Goal: Task Accomplishment & Management: Use online tool/utility

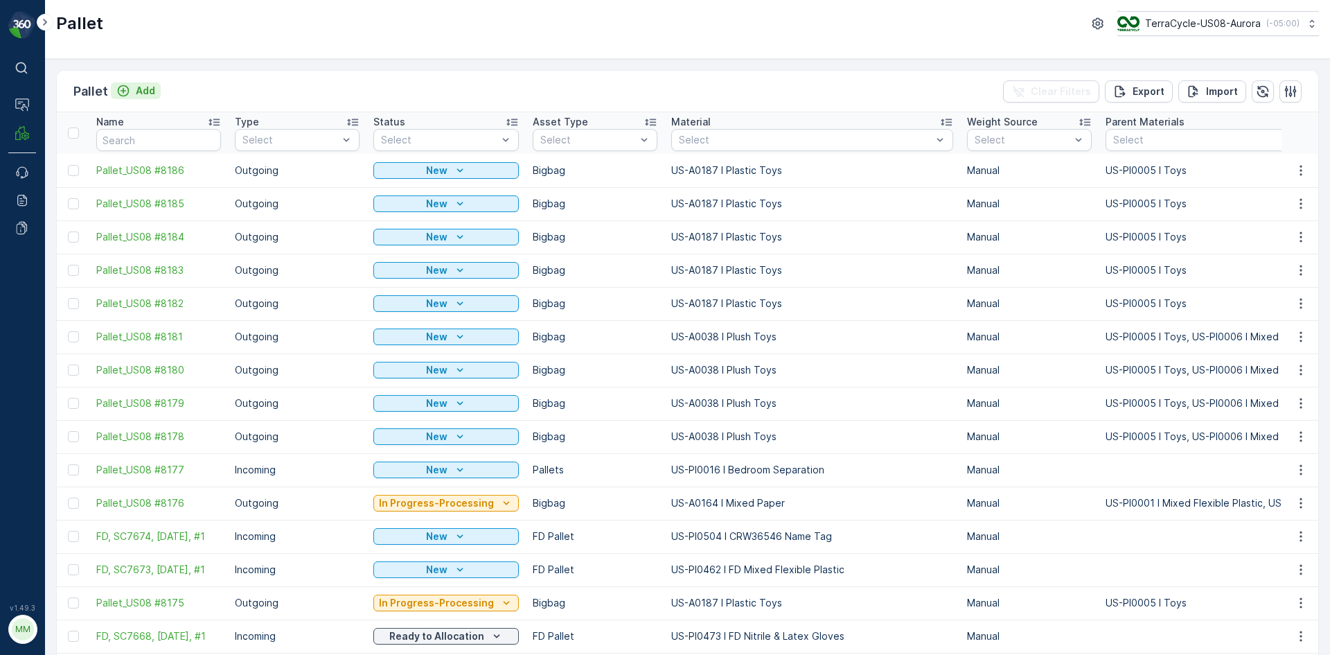
click at [139, 95] on p "Add" at bounding box center [145, 91] width 19 height 14
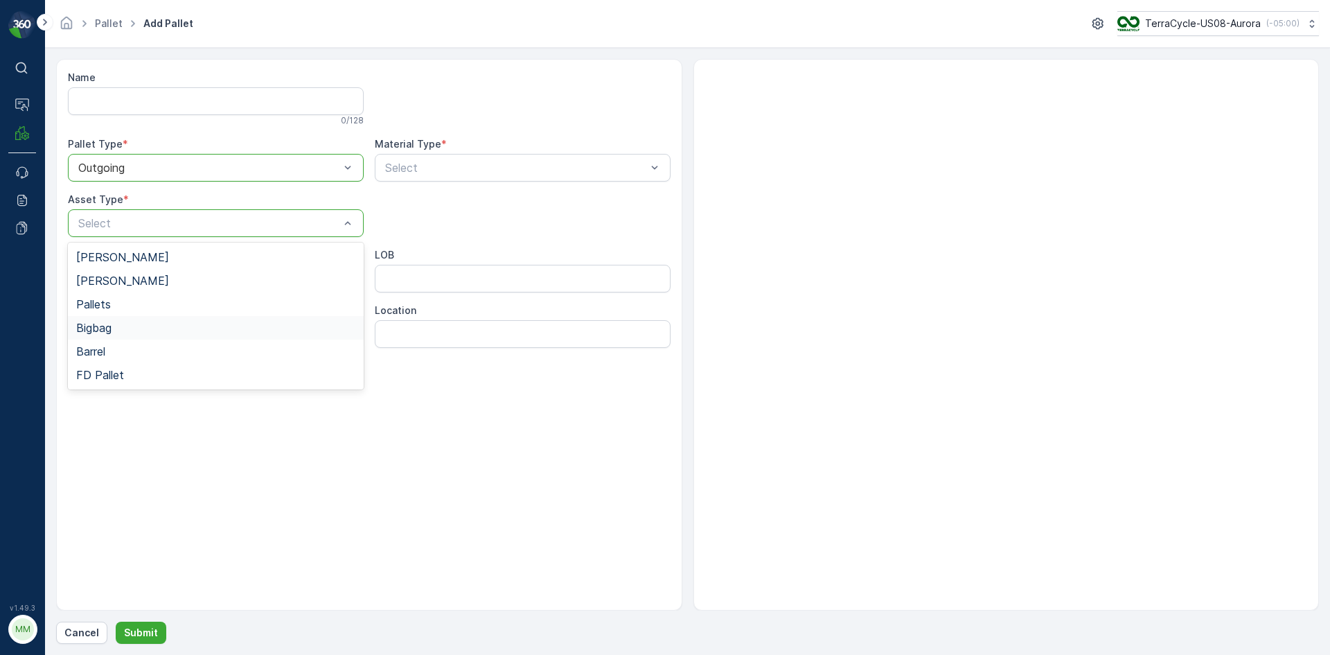
click at [126, 330] on div "Bigbag" at bounding box center [215, 327] width 279 height 12
type input "0192"
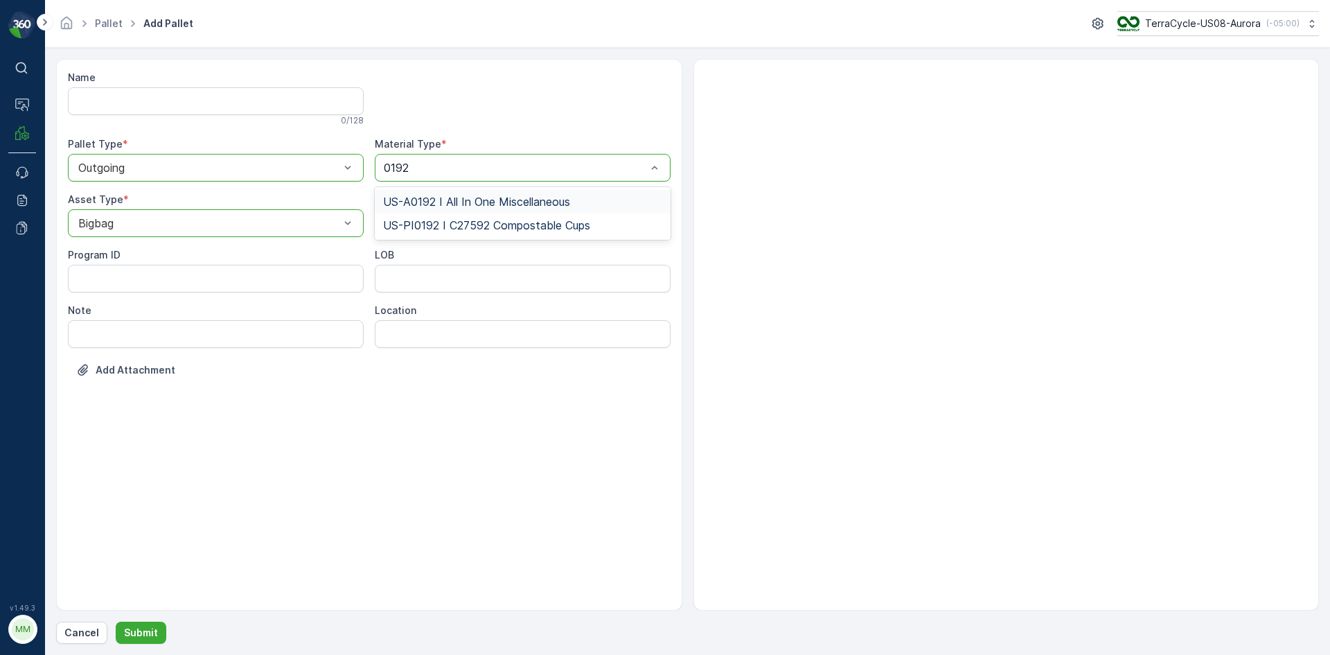
click at [539, 199] on span "US-A0192 I All In One Miscellaneous" at bounding box center [476, 201] width 187 height 12
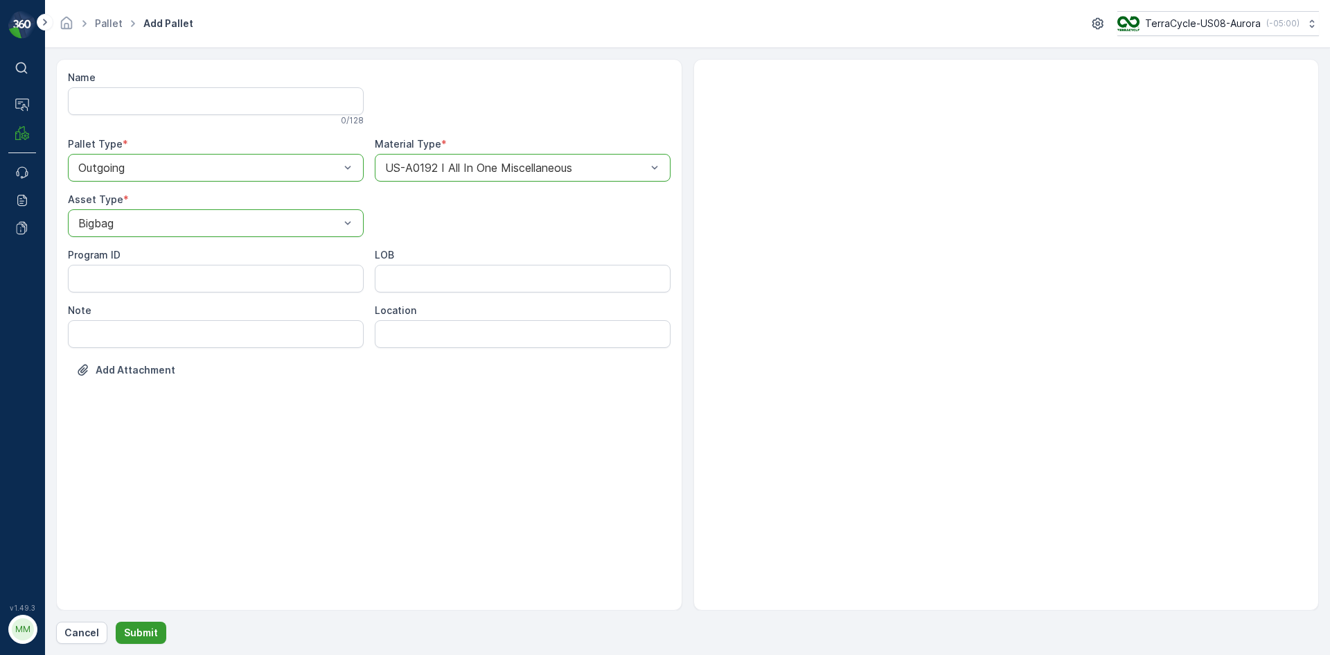
click at [150, 634] on p "Submit" at bounding box center [141, 633] width 34 height 14
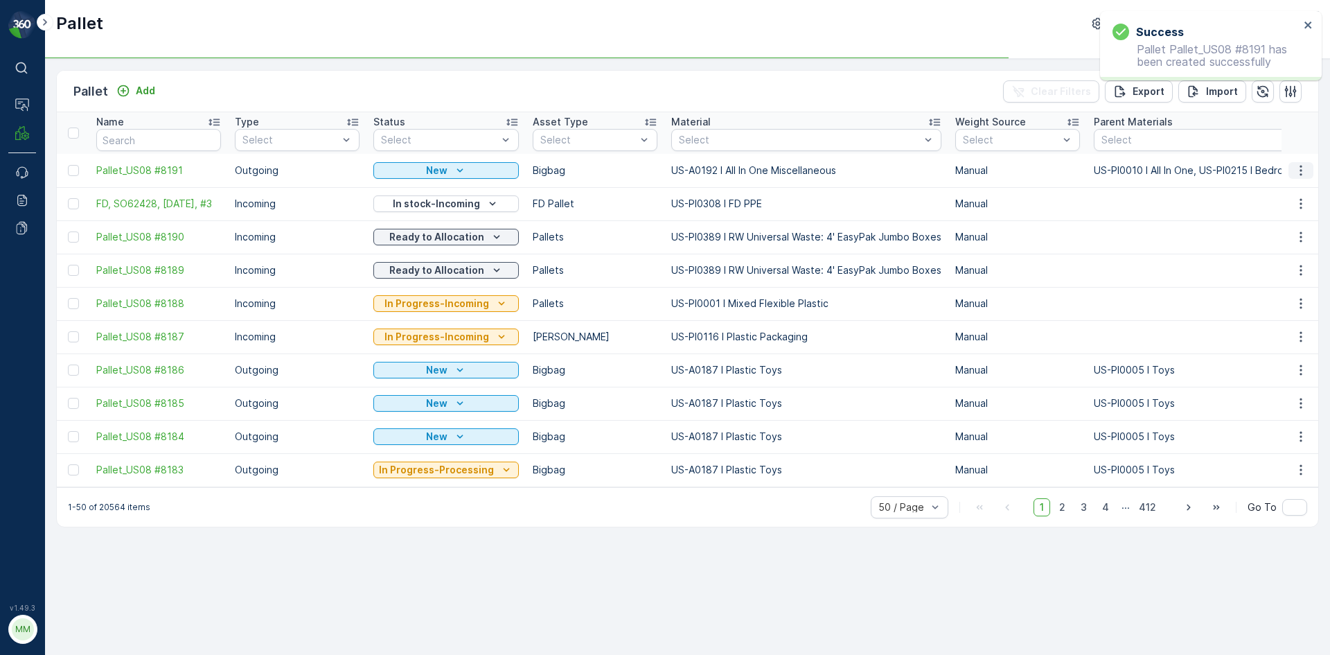
click at [1311, 175] on td at bounding box center [1300, 170] width 37 height 33
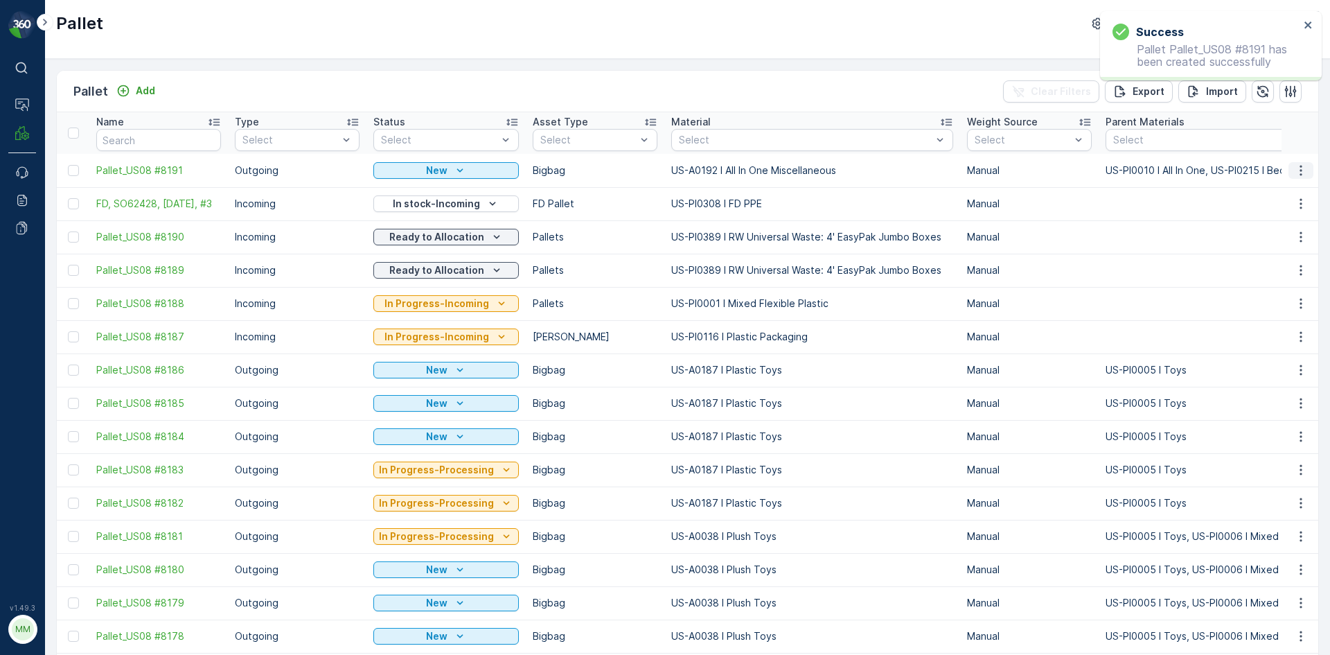
click at [1297, 171] on icon "button" at bounding box center [1301, 171] width 14 height 14
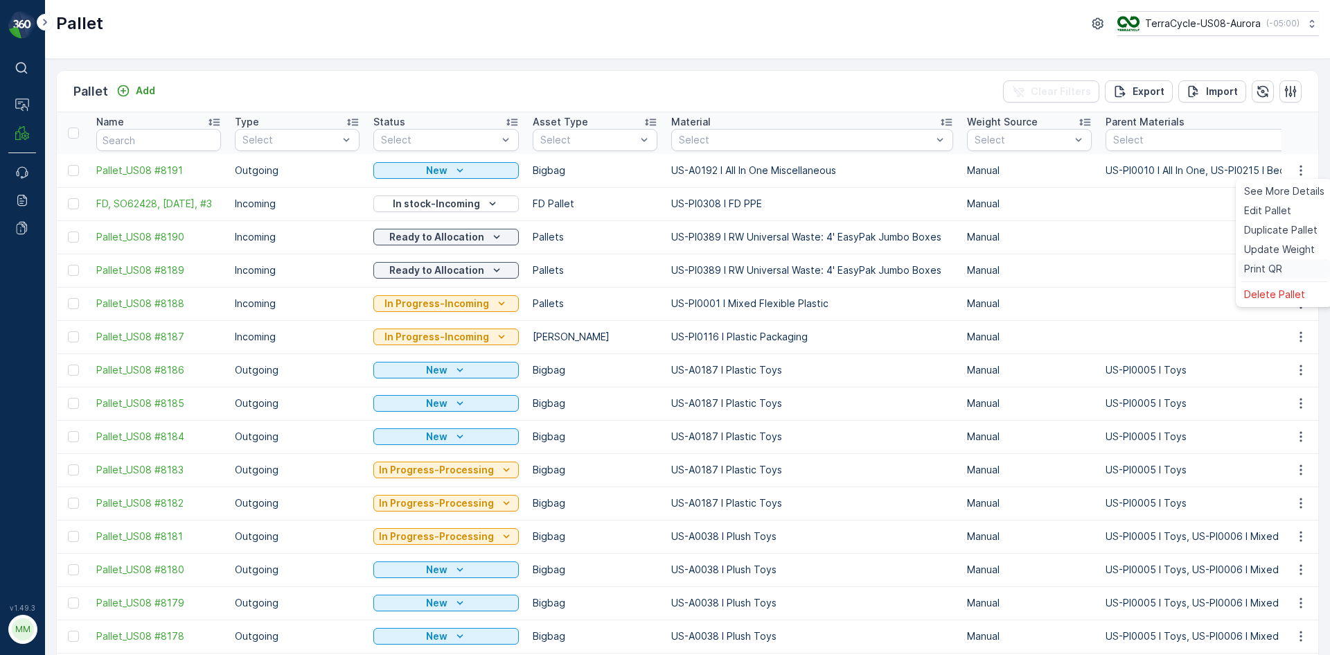
click at [1267, 267] on span "Print QR" at bounding box center [1263, 269] width 38 height 14
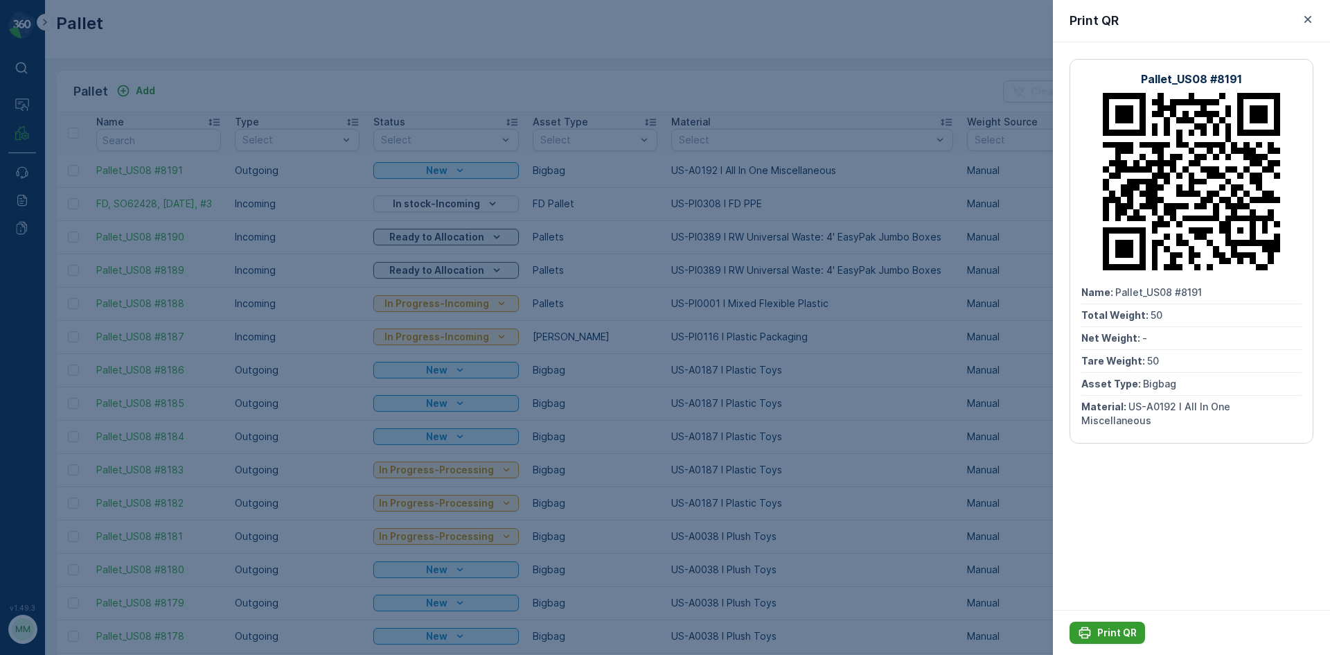
click at [1105, 630] on p "Print QR" at bounding box center [1116, 633] width 39 height 14
click at [853, 249] on div at bounding box center [665, 327] width 1330 height 655
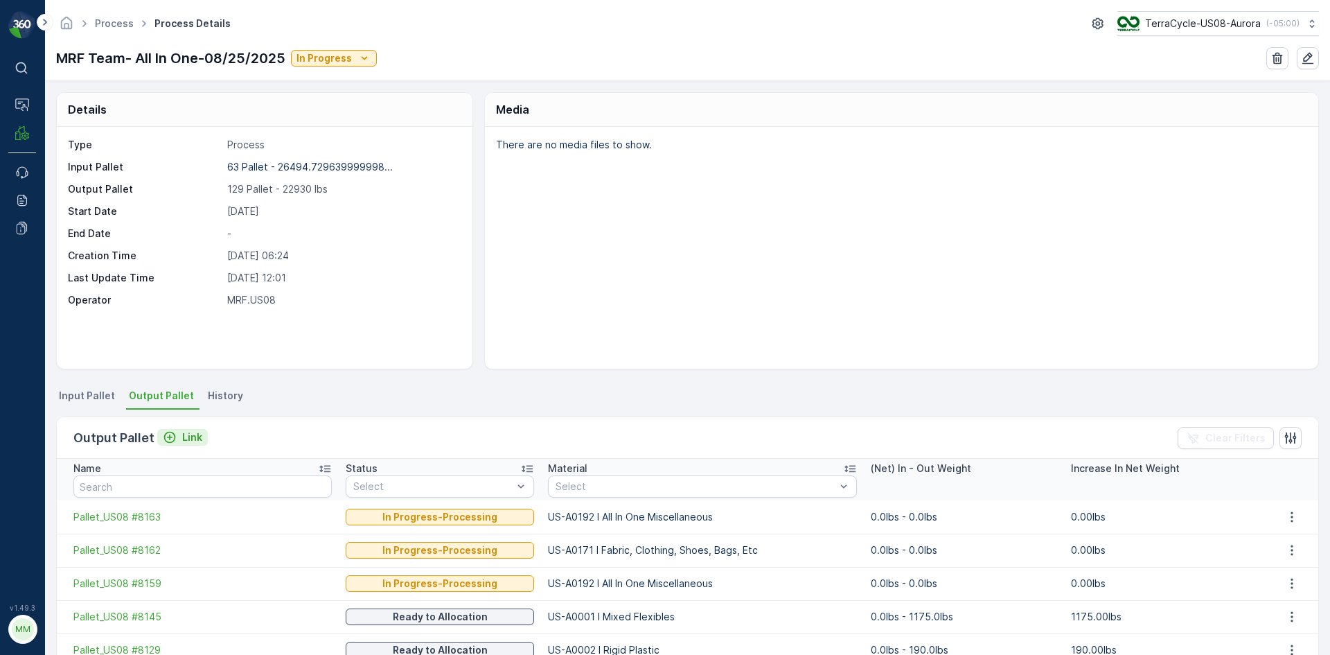
click at [191, 445] on button "Link" at bounding box center [182, 437] width 51 height 17
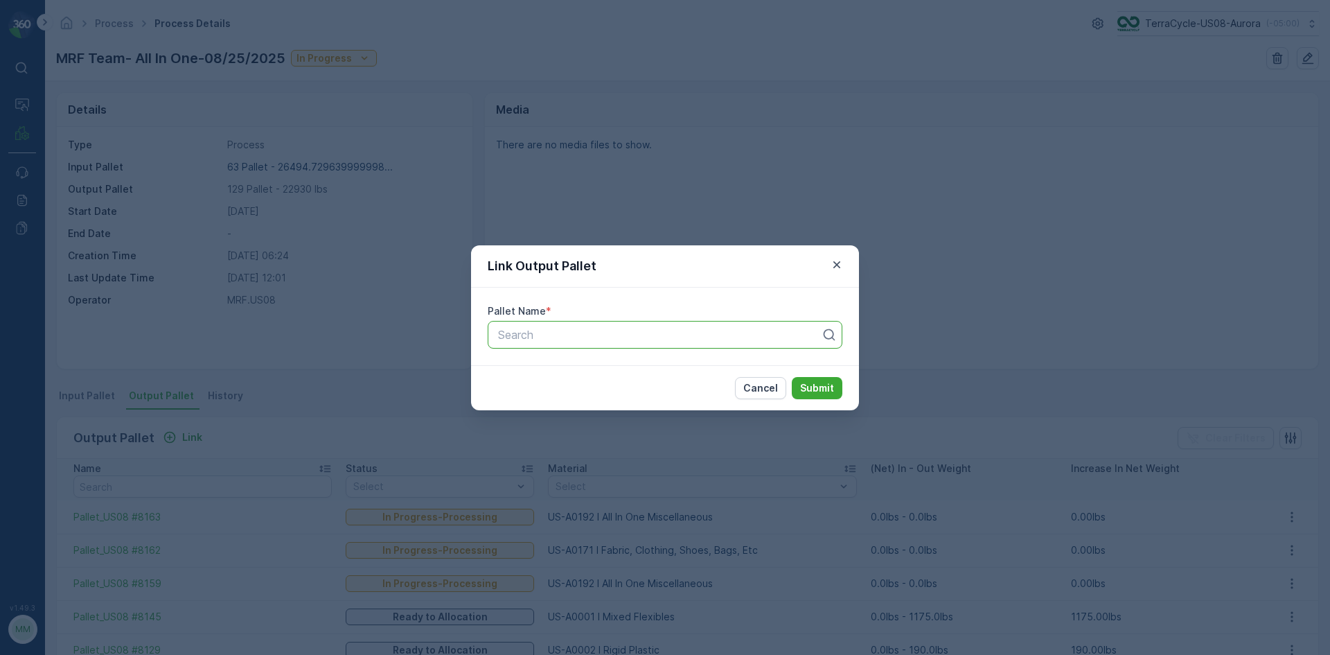
click at [525, 340] on div at bounding box center [660, 334] width 326 height 12
type input "8191"
click at [792, 377] on button "Submit" at bounding box center [817, 388] width 51 height 22
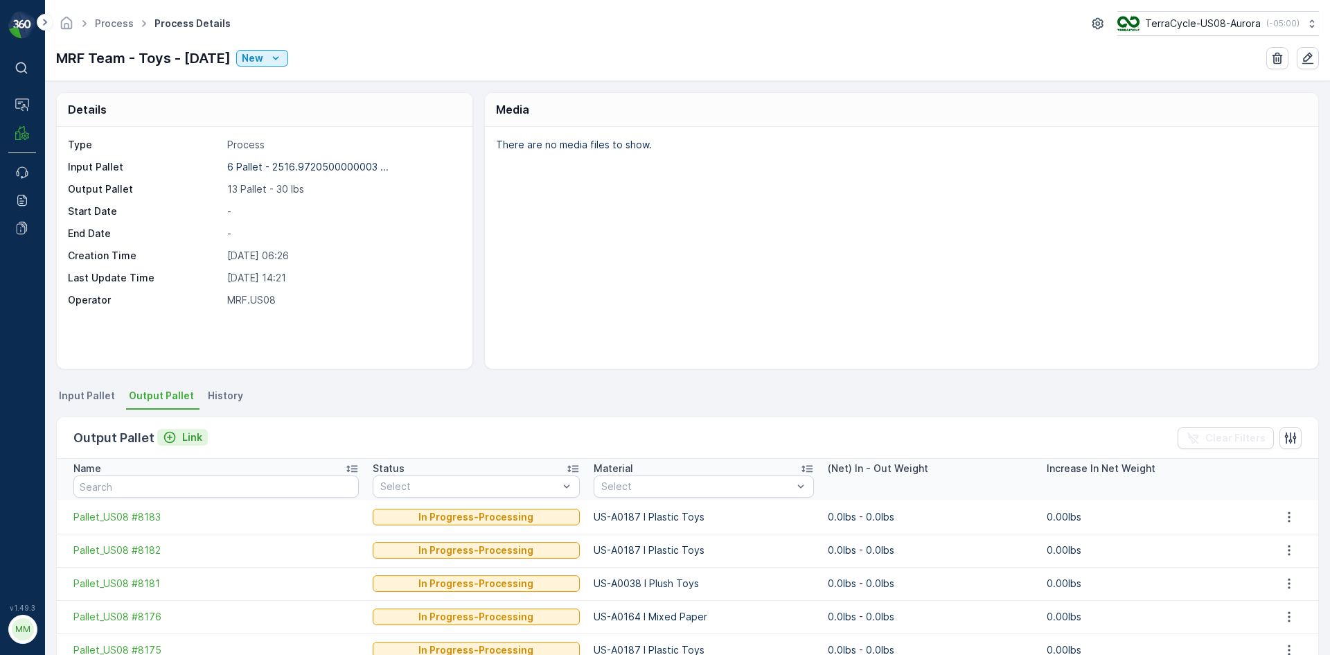
click at [191, 439] on p "Link" at bounding box center [192, 437] width 20 height 14
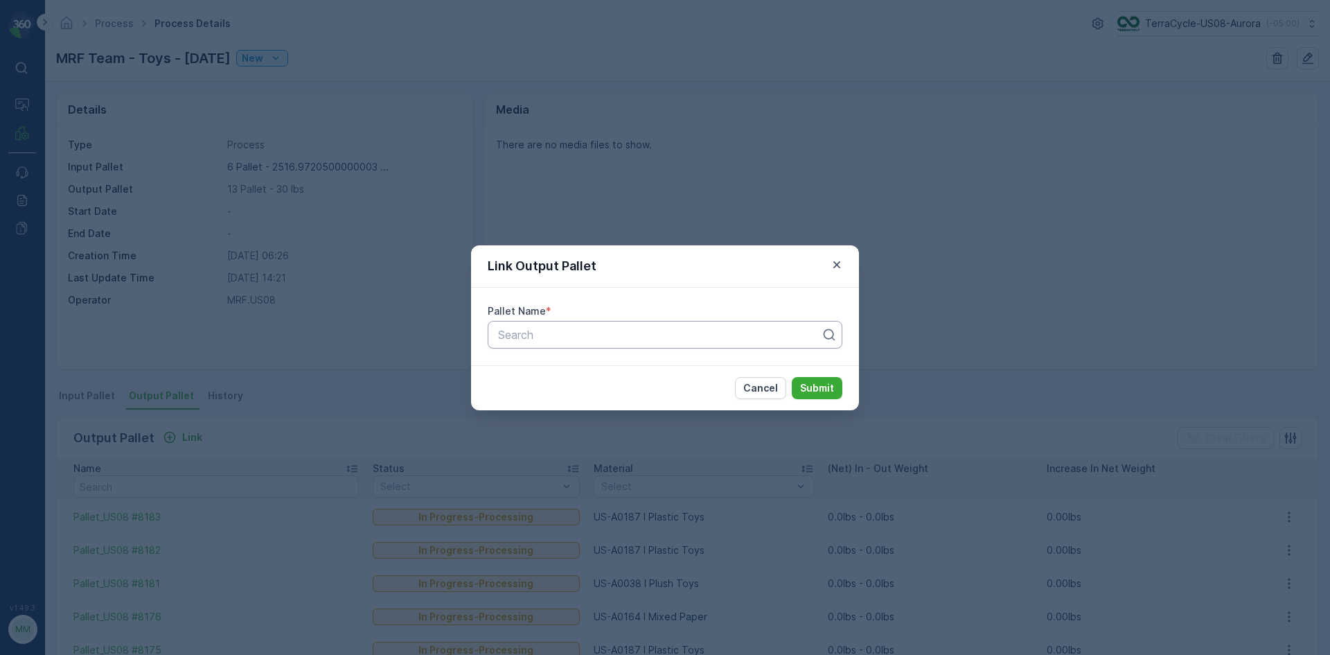
click at [628, 345] on div "Search" at bounding box center [665, 335] width 355 height 28
type input "8184"
click at [792, 377] on button "Submit" at bounding box center [817, 388] width 51 height 22
click at [652, 337] on div at bounding box center [660, 334] width 326 height 12
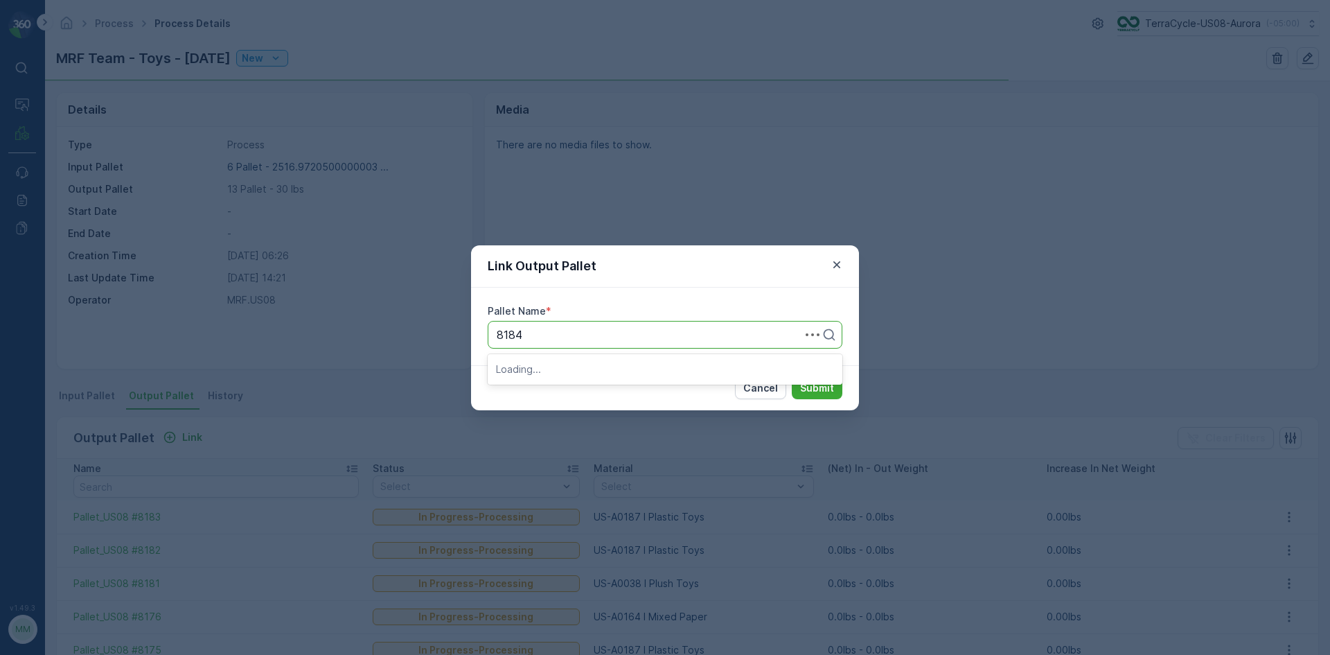
type input "8184"
click at [687, 201] on div "Link Output Pallet Pallet Name * Search Cancel Submit" at bounding box center [665, 327] width 1330 height 655
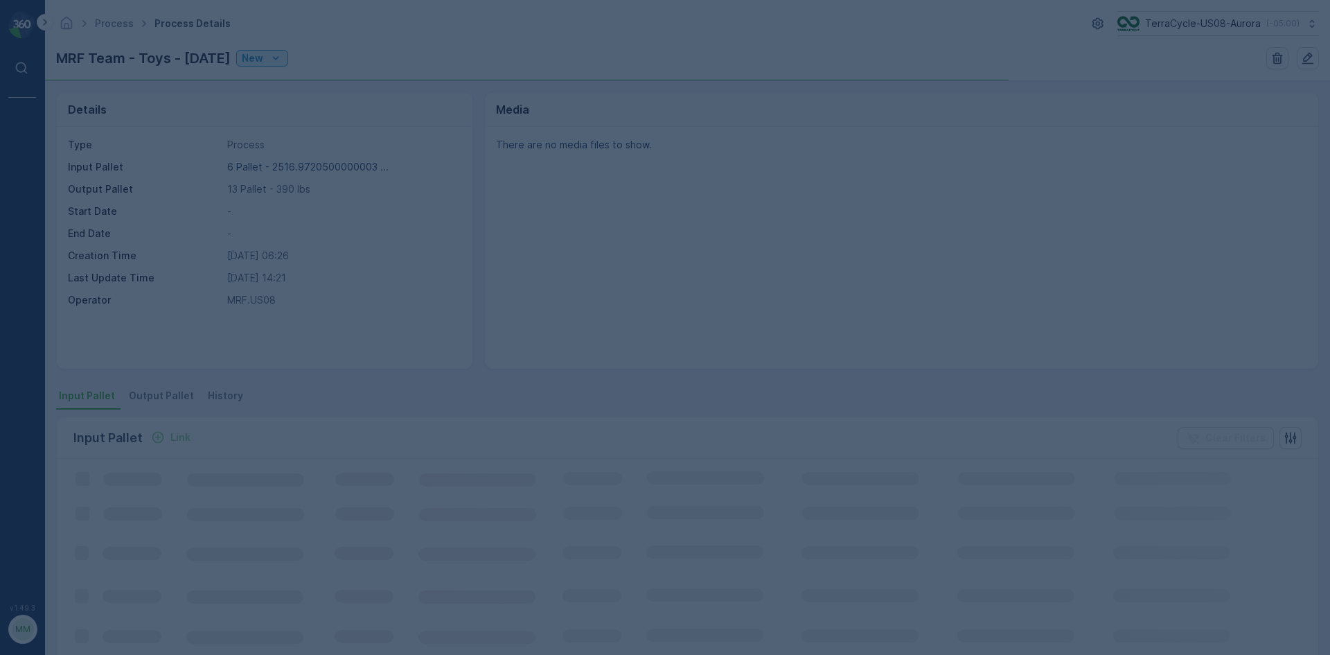
click at [619, 274] on div at bounding box center [665, 327] width 1330 height 655
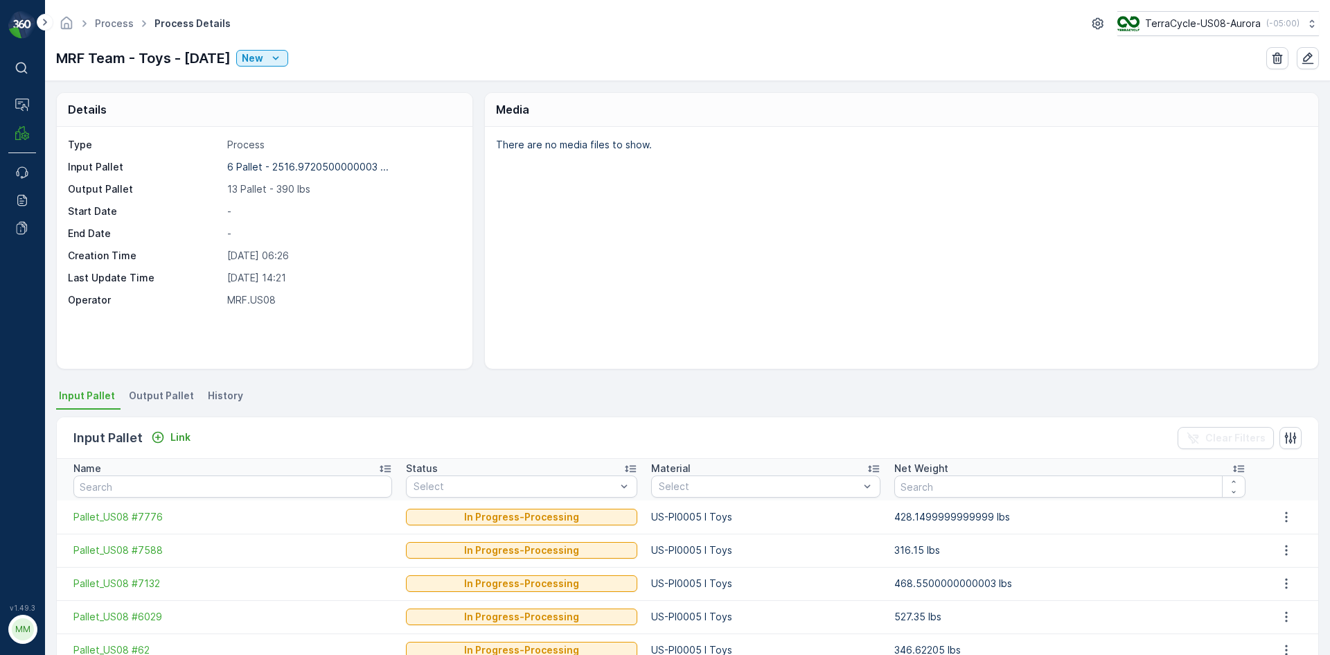
click at [159, 399] on span "Output Pallet" at bounding box center [161, 396] width 65 height 14
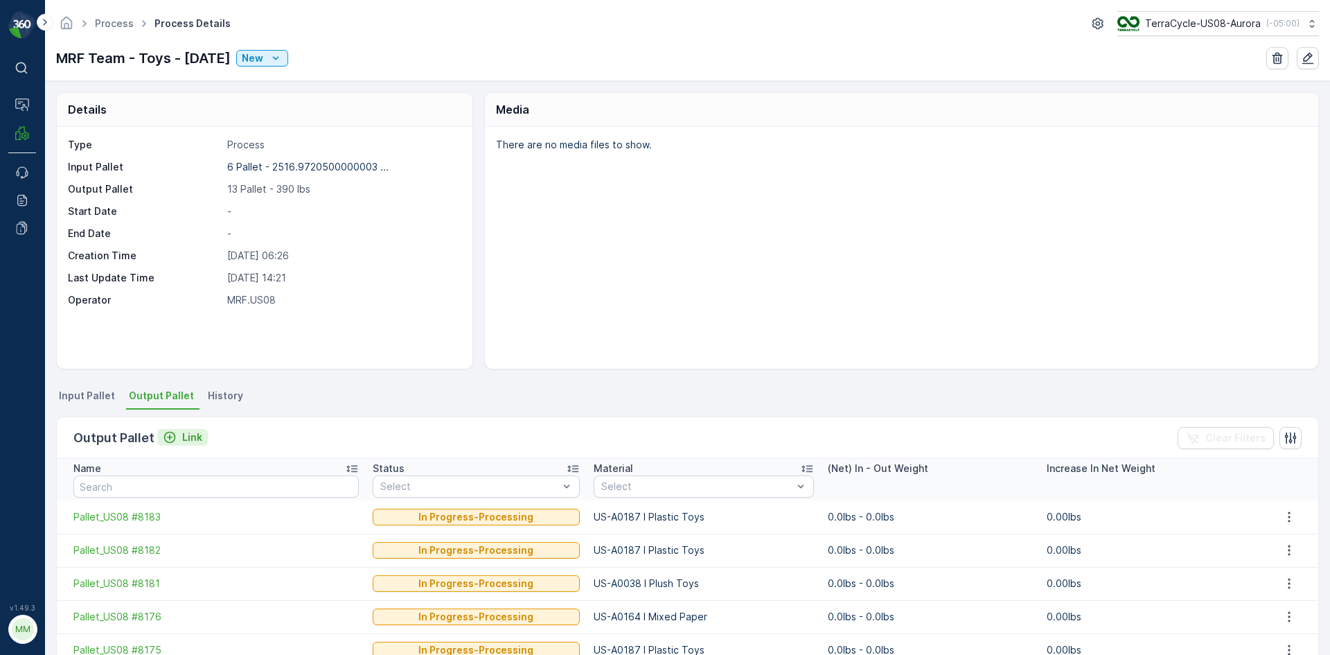
click at [185, 438] on p "Link" at bounding box center [192, 437] width 20 height 14
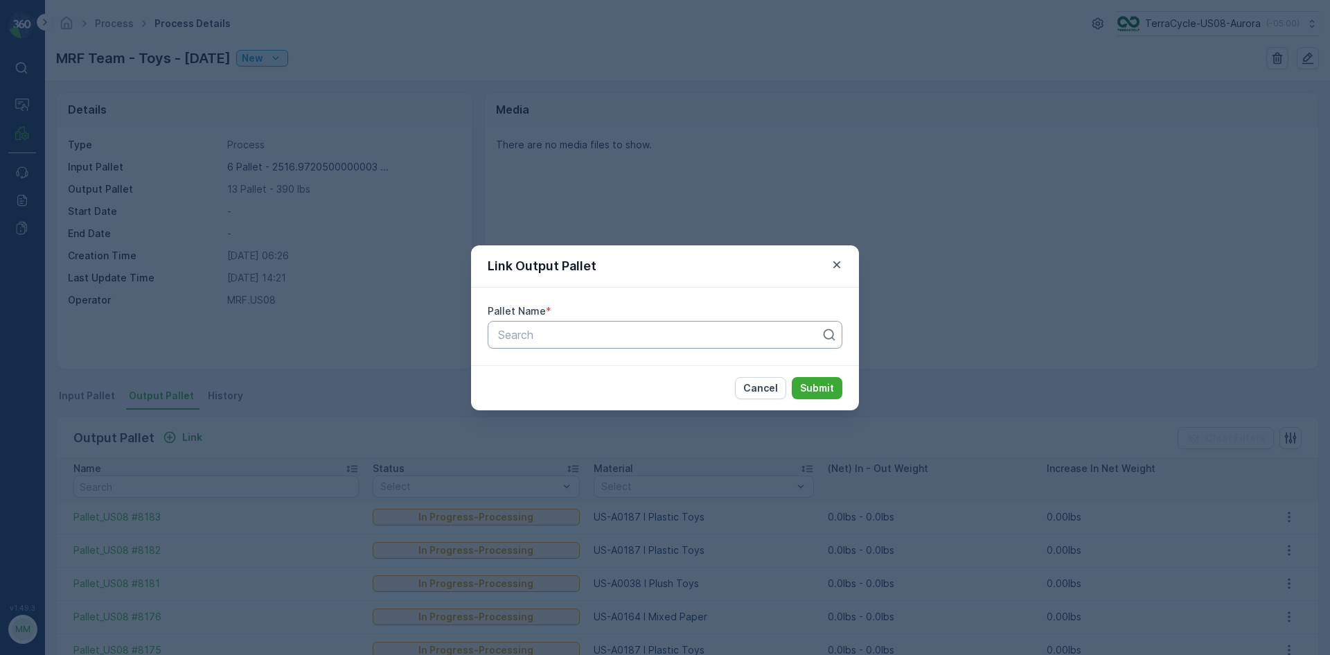
click at [700, 332] on div at bounding box center [660, 334] width 326 height 12
type input "8184"
click at [792, 377] on button "Submit" at bounding box center [817, 388] width 51 height 22
